Goal: Task Accomplishment & Management: Complete application form

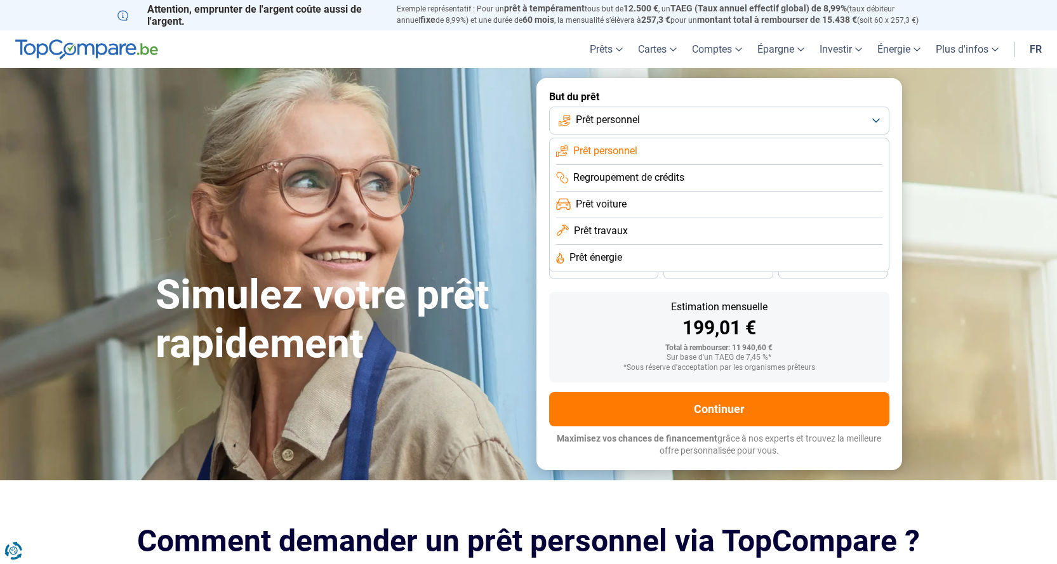
click at [626, 119] on span "Prêt personnel" at bounding box center [608, 120] width 64 height 14
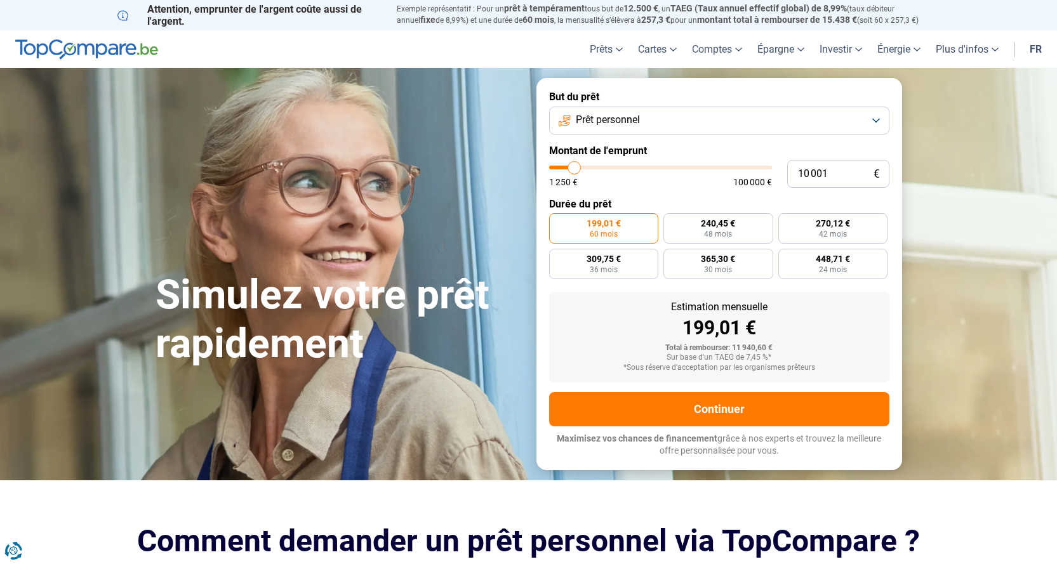
type input "12 750"
type input "12750"
type input "22 250"
type input "22250"
type input "29 250"
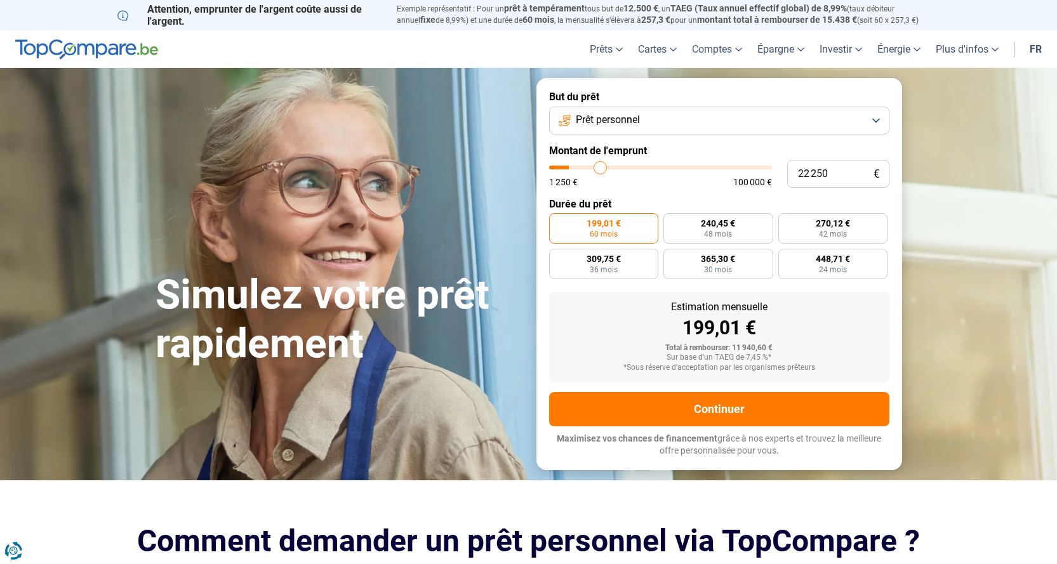
type input "29250"
type input "36 250"
type input "36250"
type input "40 750"
type input "40750"
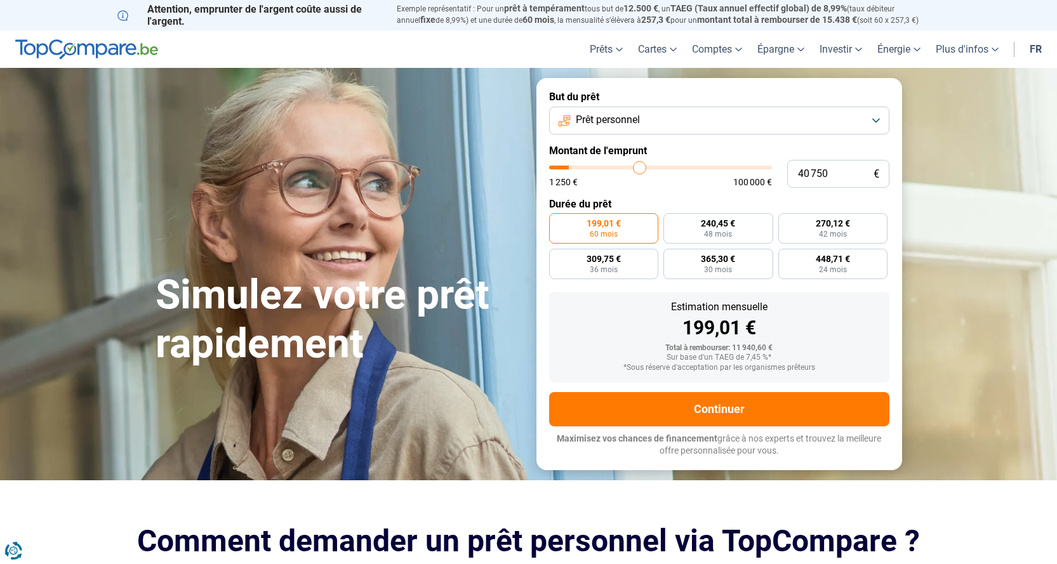
type input "42 500"
type input "42500"
type input "45 250"
type input "45250"
type input "49 750"
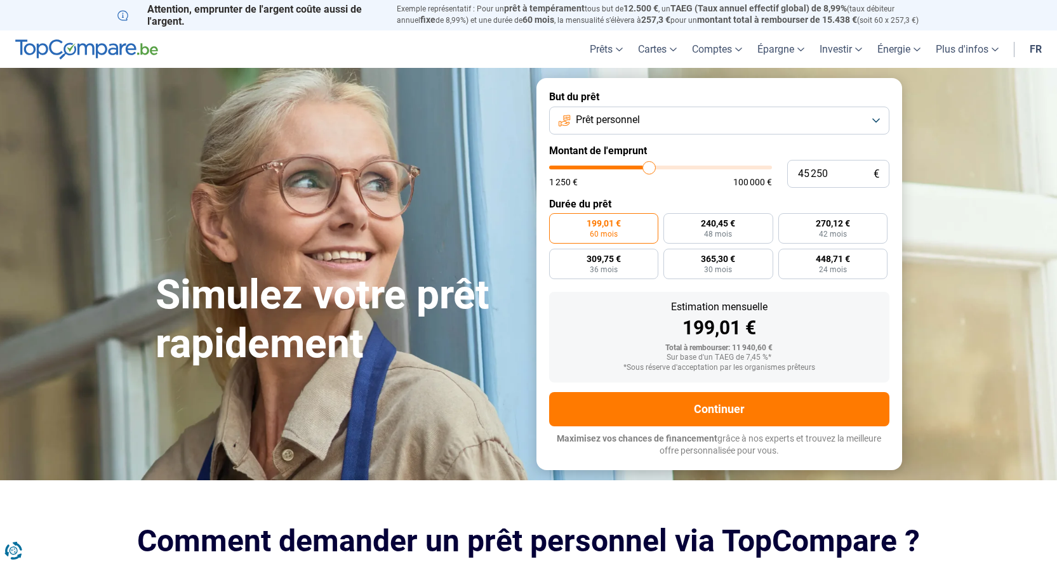
type input "49750"
type input "60 750"
type input "60750"
type input "74 000"
type input "74000"
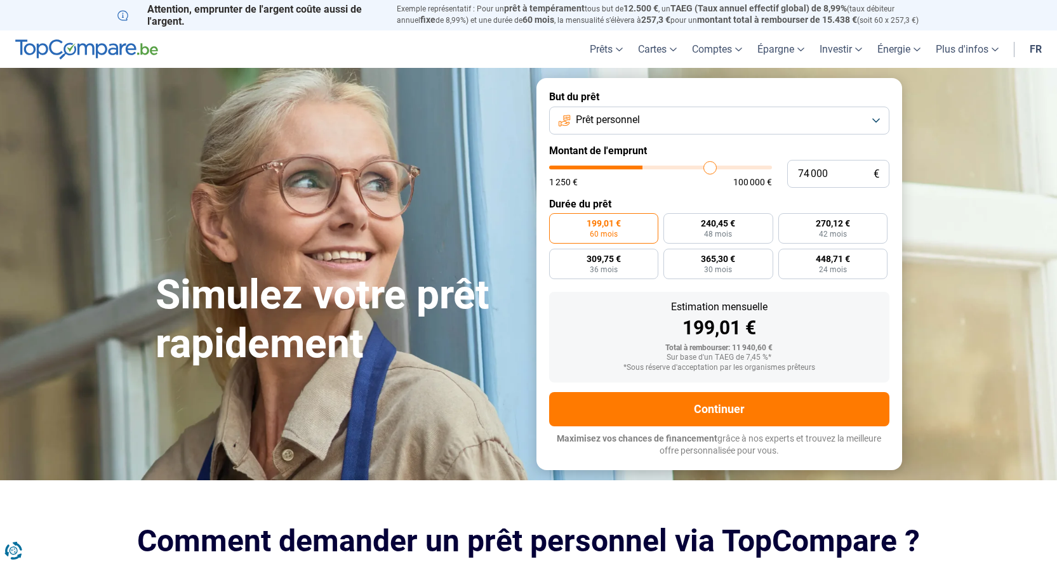
type input "84 250"
type input "84250"
type input "89 750"
type input "89750"
type input "91 000"
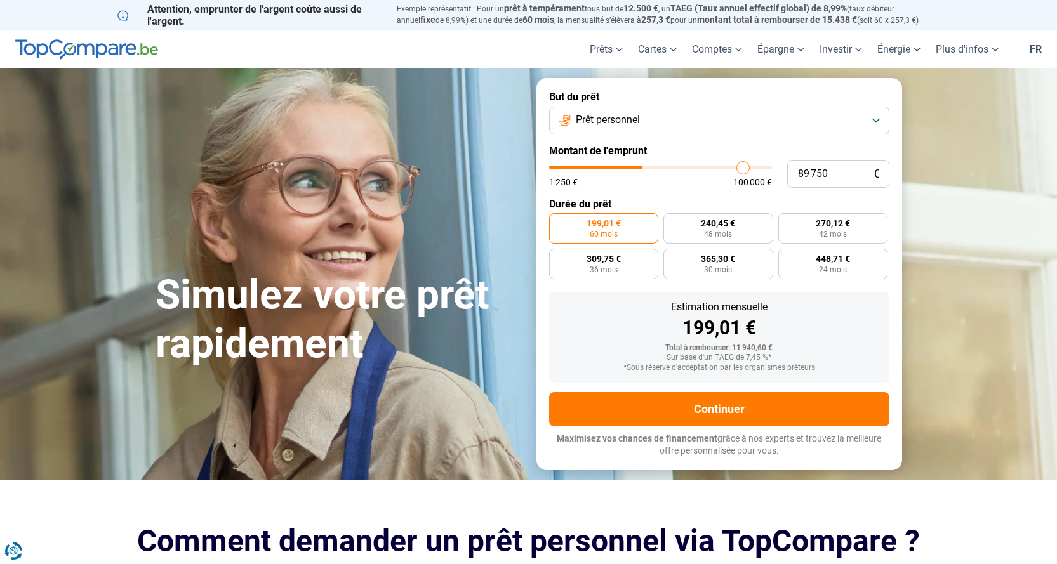
type input "91000"
type input "91 250"
type input "91250"
type input "91 500"
type input "91500"
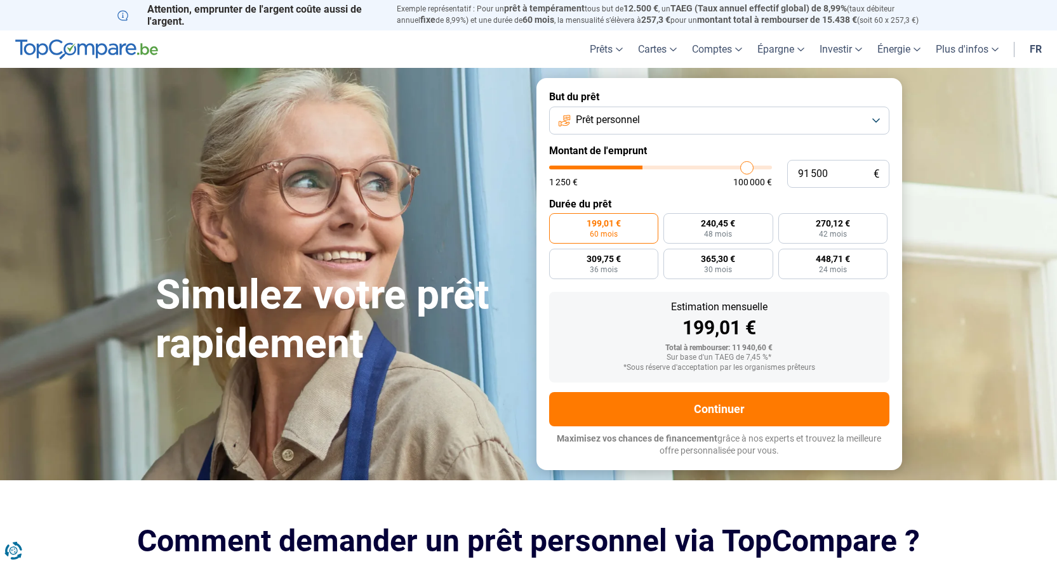
type input "92 750"
type input "92750"
type input "93 000"
type input "93000"
type input "92 750"
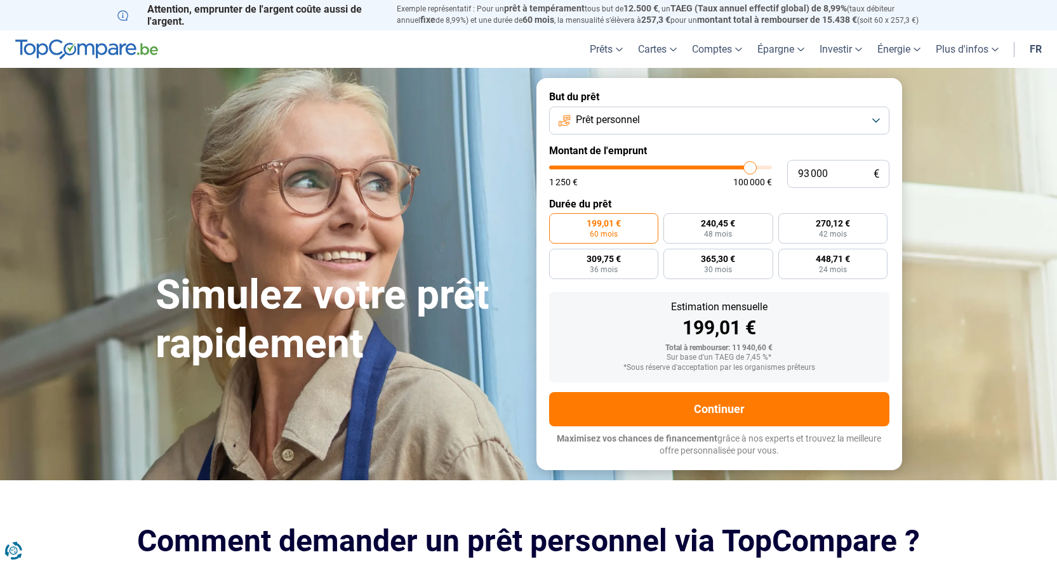
type input "92750"
type input "92 500"
type input "92500"
type input "92 000"
type input "92000"
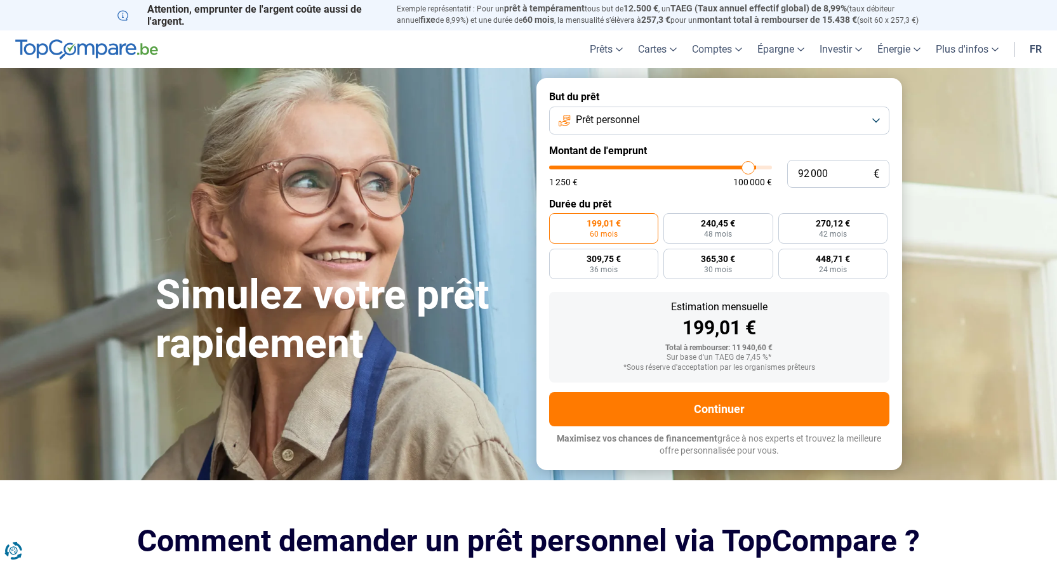
type input "91 500"
type input "91500"
type input "91 250"
type input "91250"
type input "91 000"
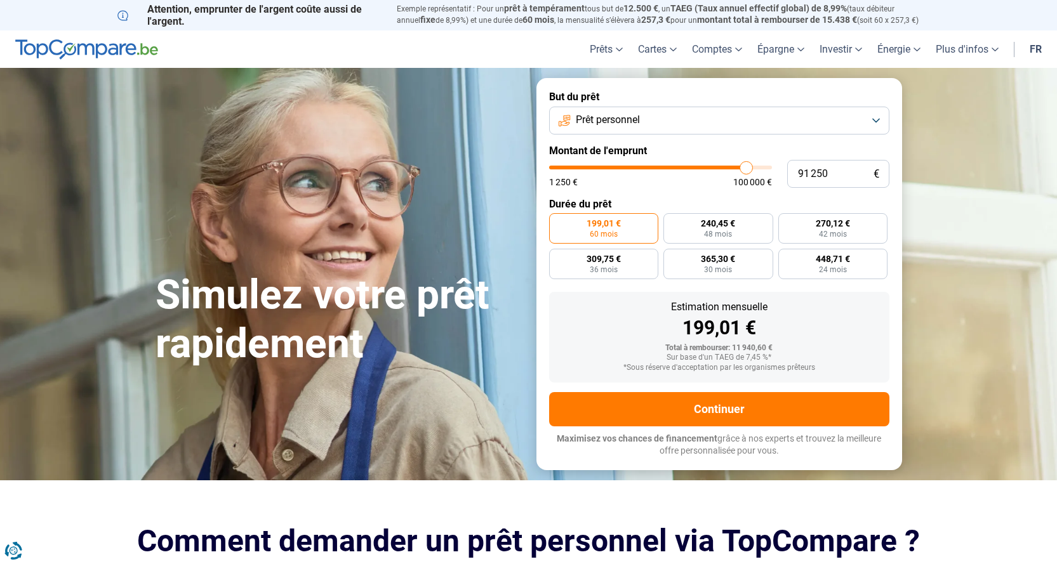
type input "91000"
type input "90 500"
type input "90500"
type input "90 000"
type input "90000"
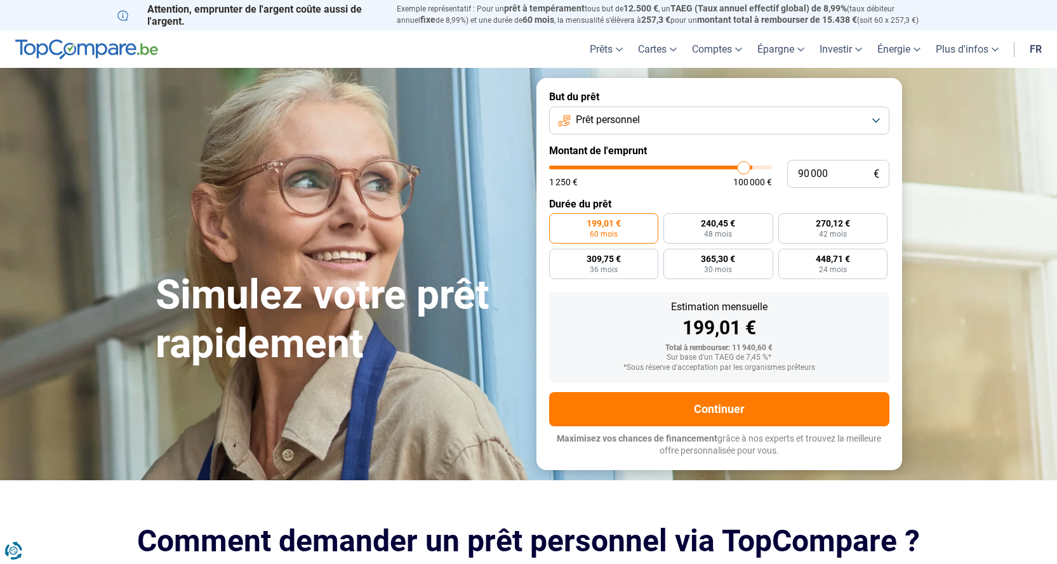
type input "89 000"
type input "89000"
type input "88 750"
type input "88750"
type input "88 250"
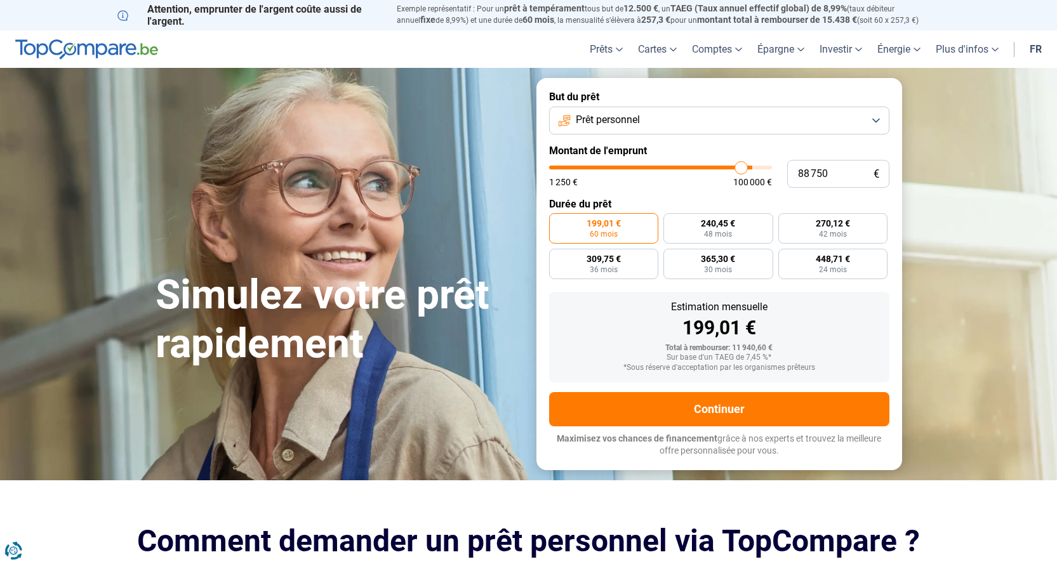
type input "88250"
type input "88 000"
type input "88000"
type input "87 500"
type input "87500"
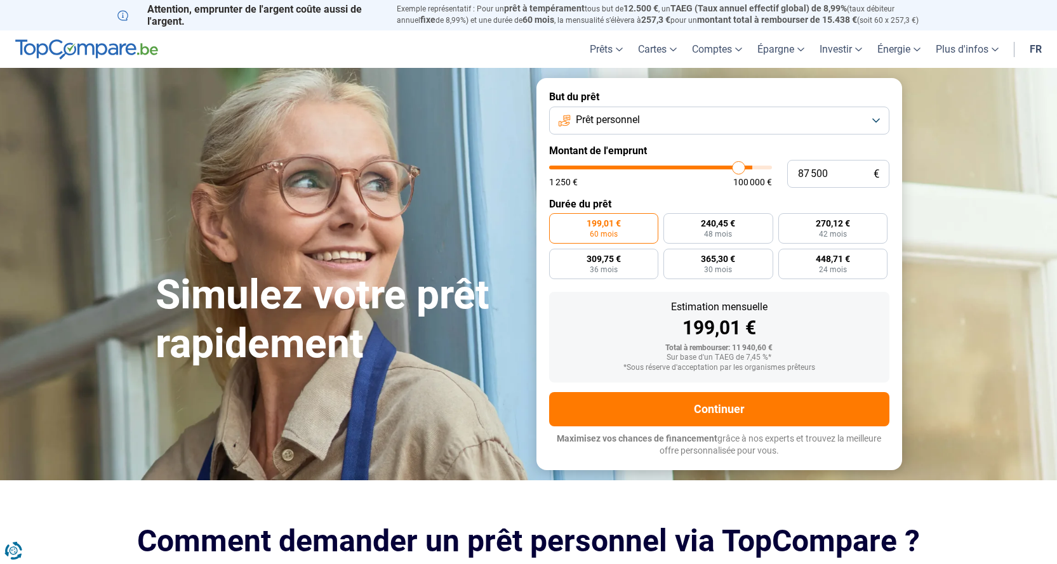
type input "86 750"
type input "86750"
type input "86 500"
type input "86500"
type input "86 750"
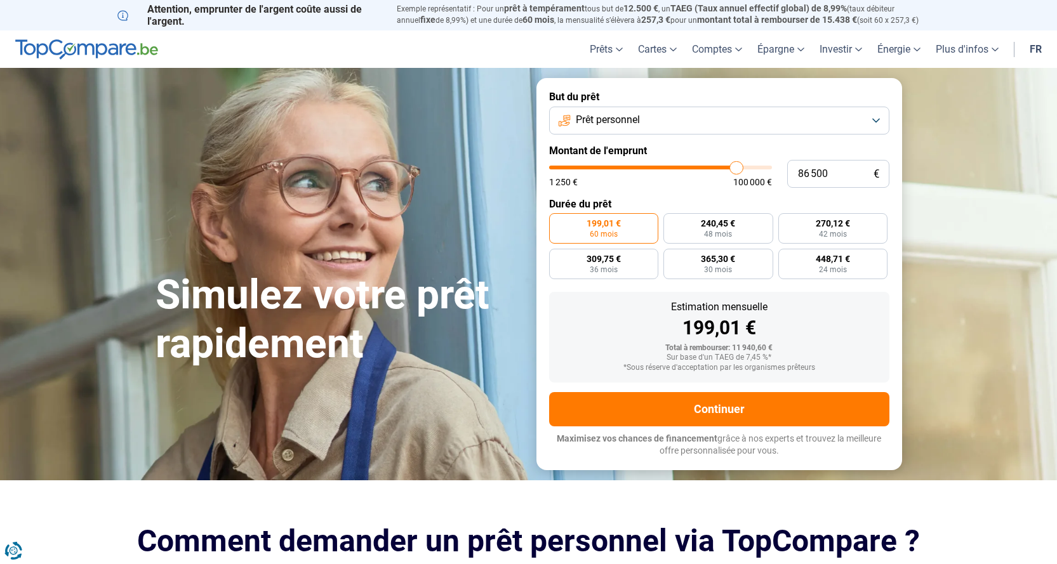
type input "86750"
type input "87 250"
type input "87250"
type input "87 500"
type input "87500"
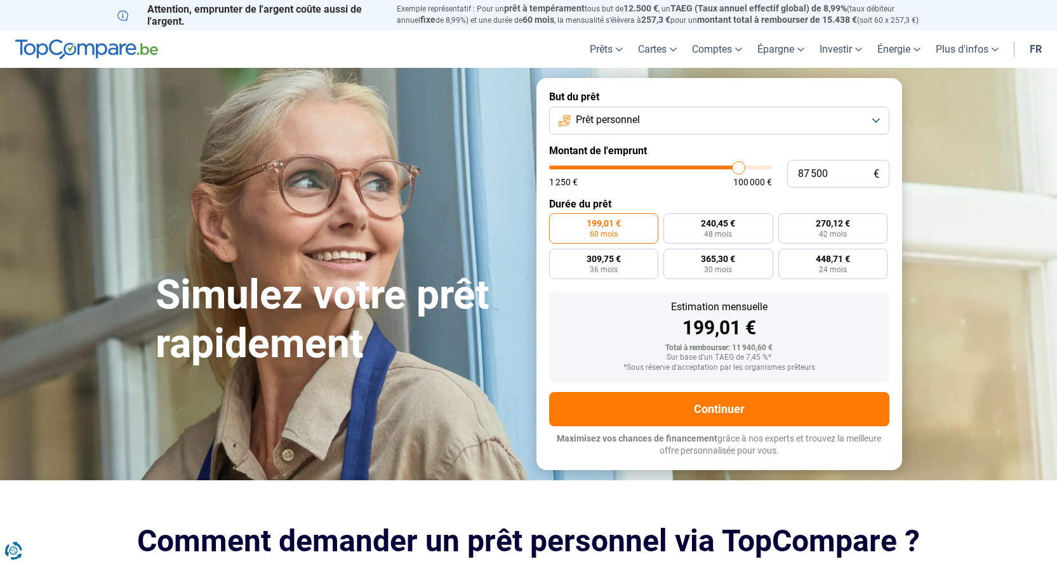
type input "88 250"
type input "88250"
type input "89 500"
type input "89500"
type input "89 750"
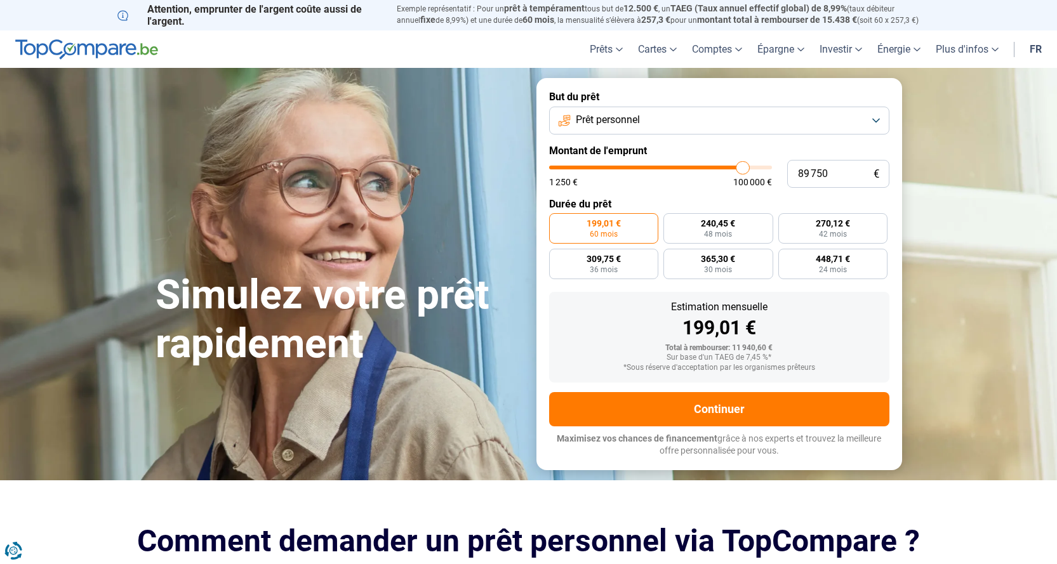
type input "89750"
type input "90 000"
type input "90000"
type input "90 250"
type input "90250"
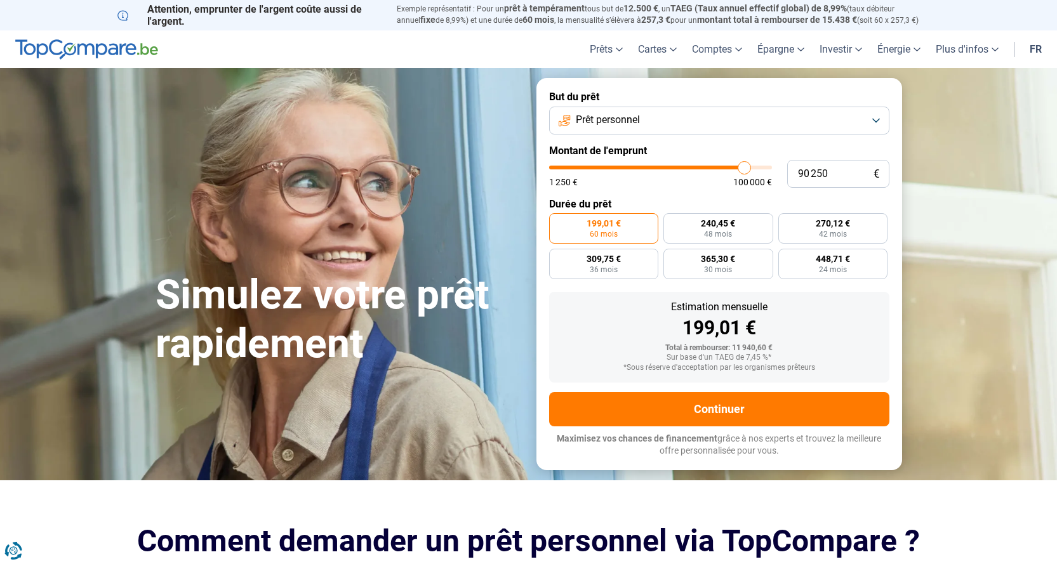
type input "90 000"
drag, startPoint x: 573, startPoint y: 164, endPoint x: 744, endPoint y: 207, distance: 176.2
type input "90000"
click at [744, 170] on input "range" at bounding box center [660, 168] width 223 height 4
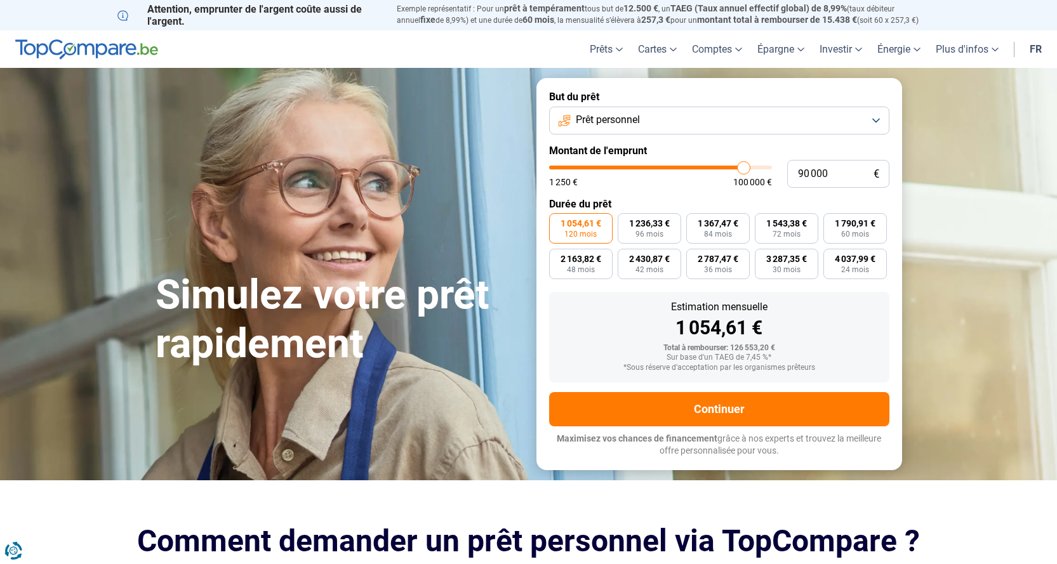
click at [707, 129] on button "Prêt personnel" at bounding box center [719, 121] width 340 height 28
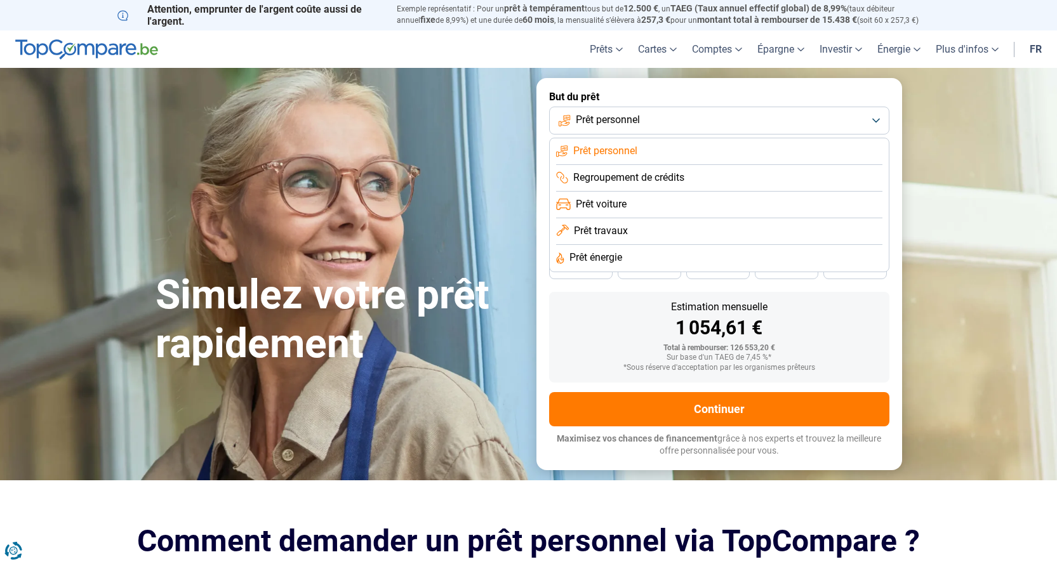
click at [577, 320] on div "1 054,61 €" at bounding box center [719, 328] width 320 height 19
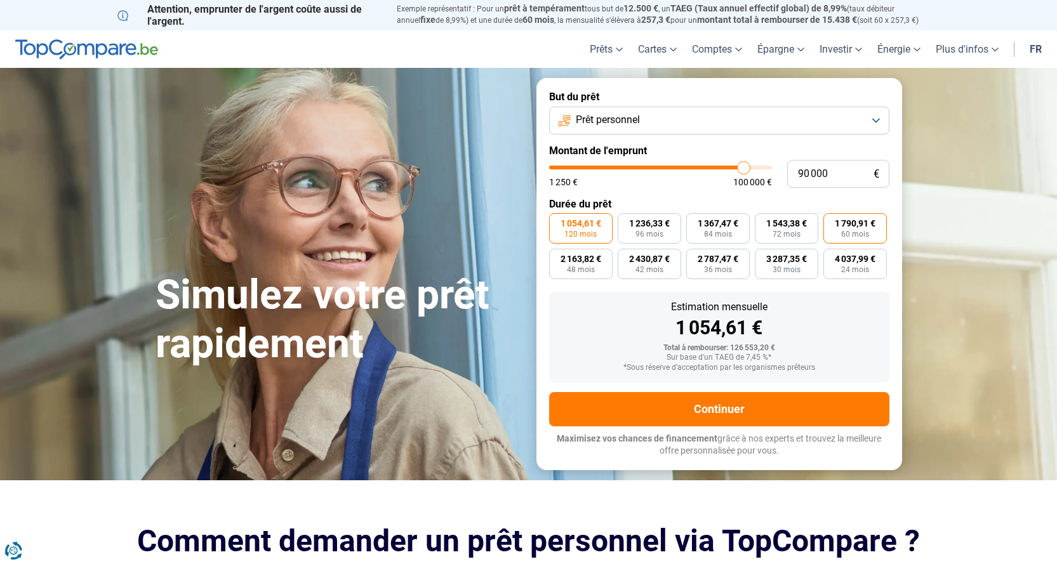
click at [861, 228] on span "1 790,91 €" at bounding box center [855, 223] width 41 height 9
click at [832, 222] on input "1 790,91 € 60 mois" at bounding box center [828, 217] width 8 height 8
radio input "true"
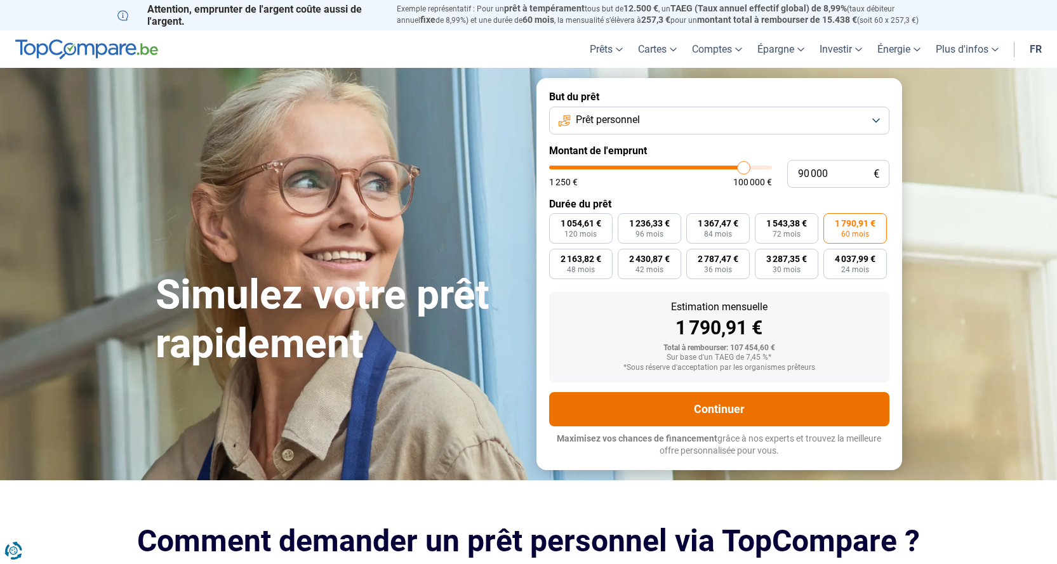
click at [718, 413] on button "Continuer" at bounding box center [719, 409] width 340 height 34
